Goal: Information Seeking & Learning: Check status

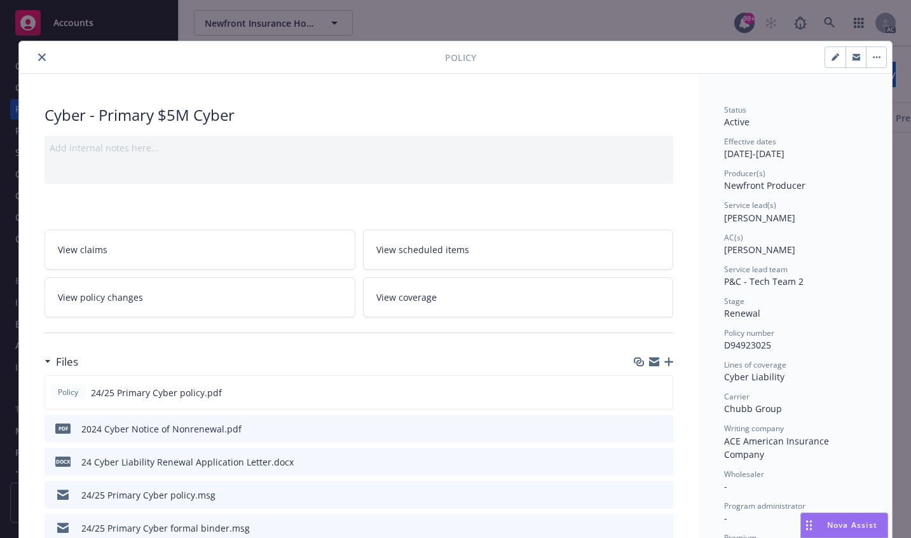
scroll to position [509, 0]
click at [38, 56] on icon "close" at bounding box center [42, 57] width 8 height 8
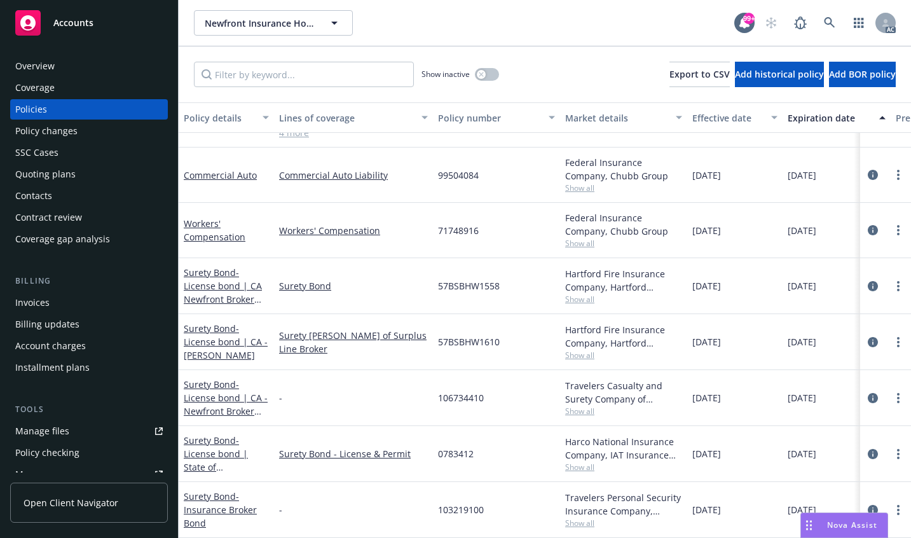
scroll to position [980, 0]
